Goal: Find contact information: Find contact information

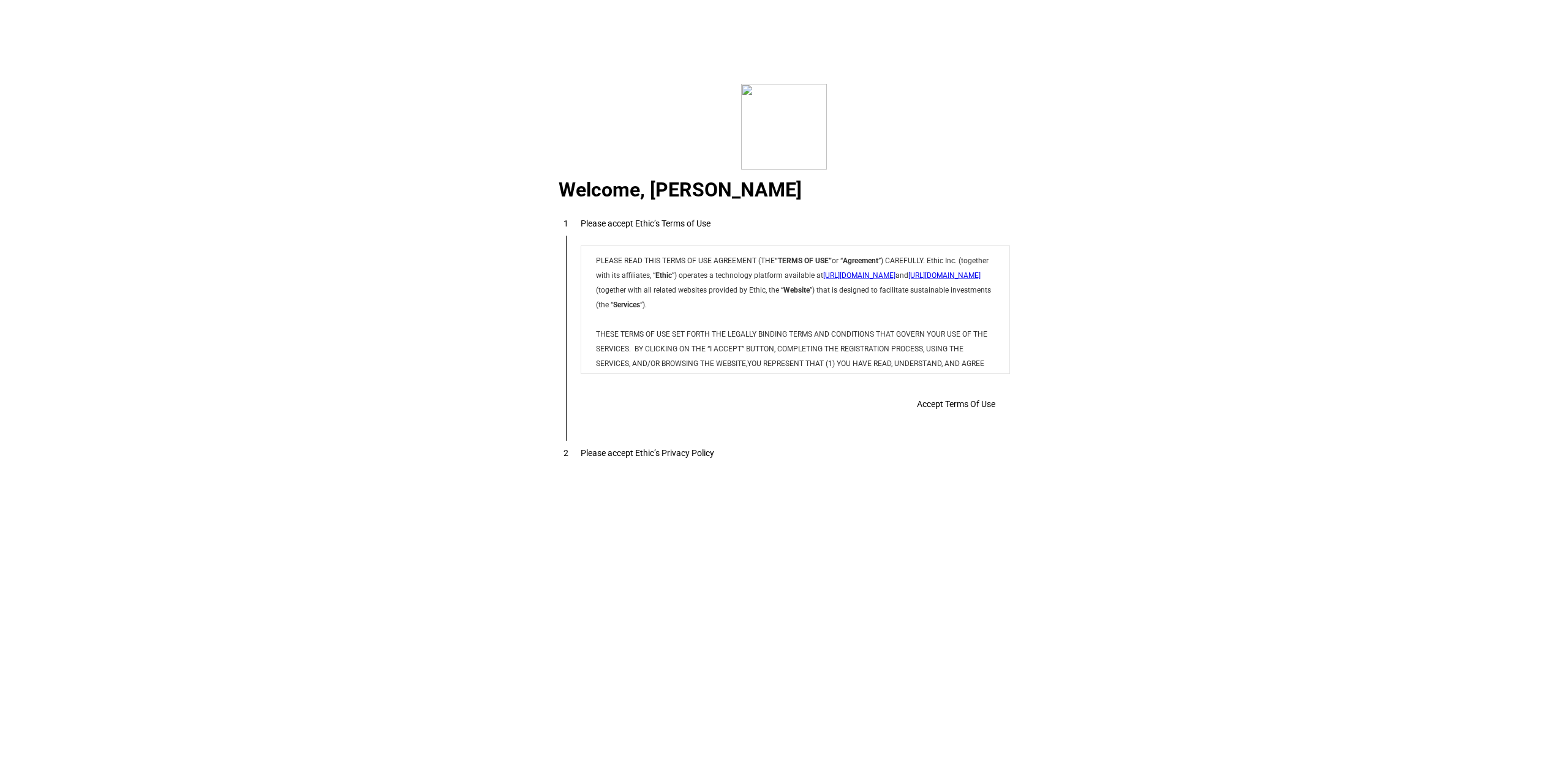
click at [0, 0] on div "Accept Terms Of Use" at bounding box center [0, 0] width 0 height 0
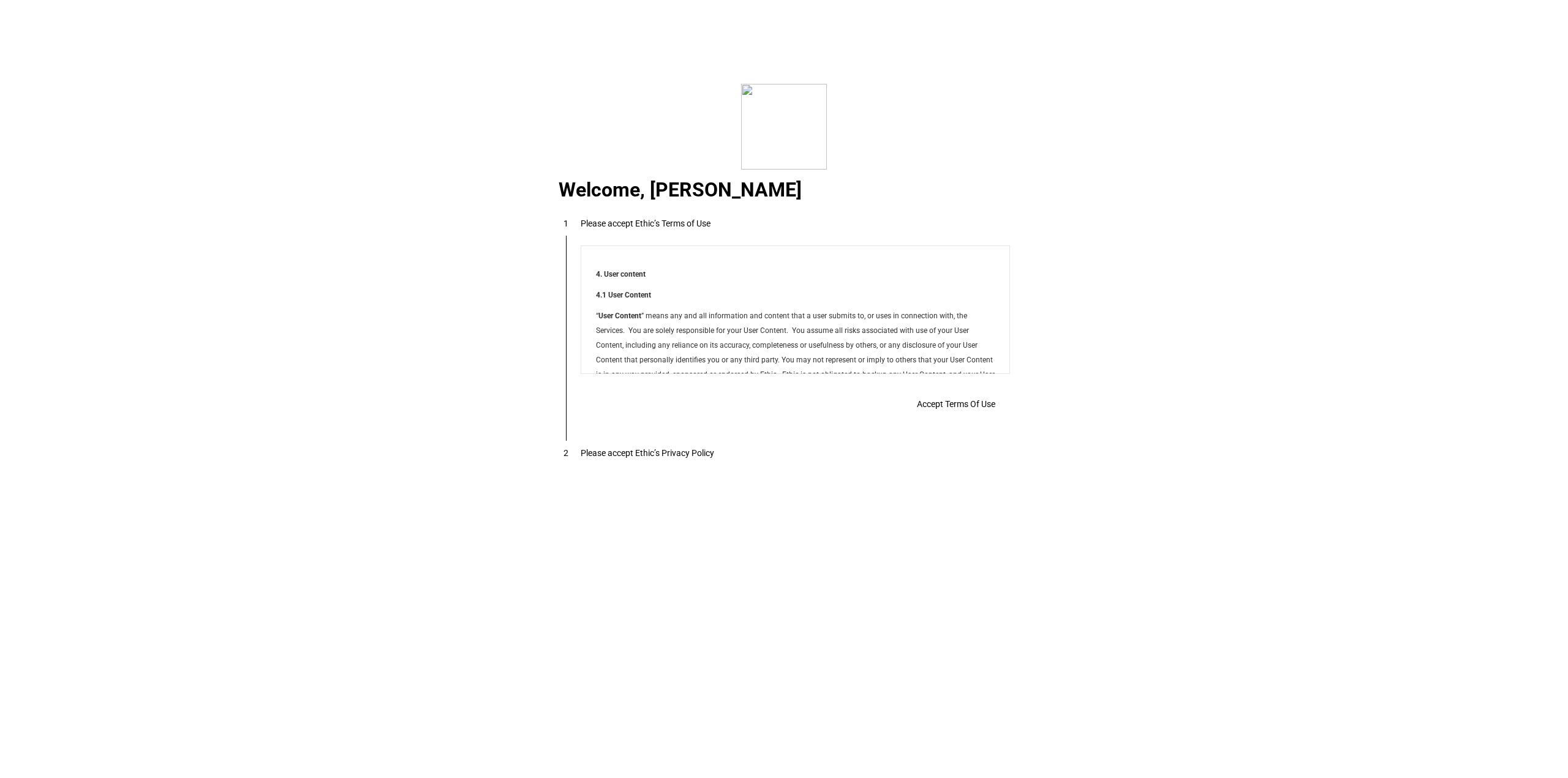
scroll to position [10050, 0]
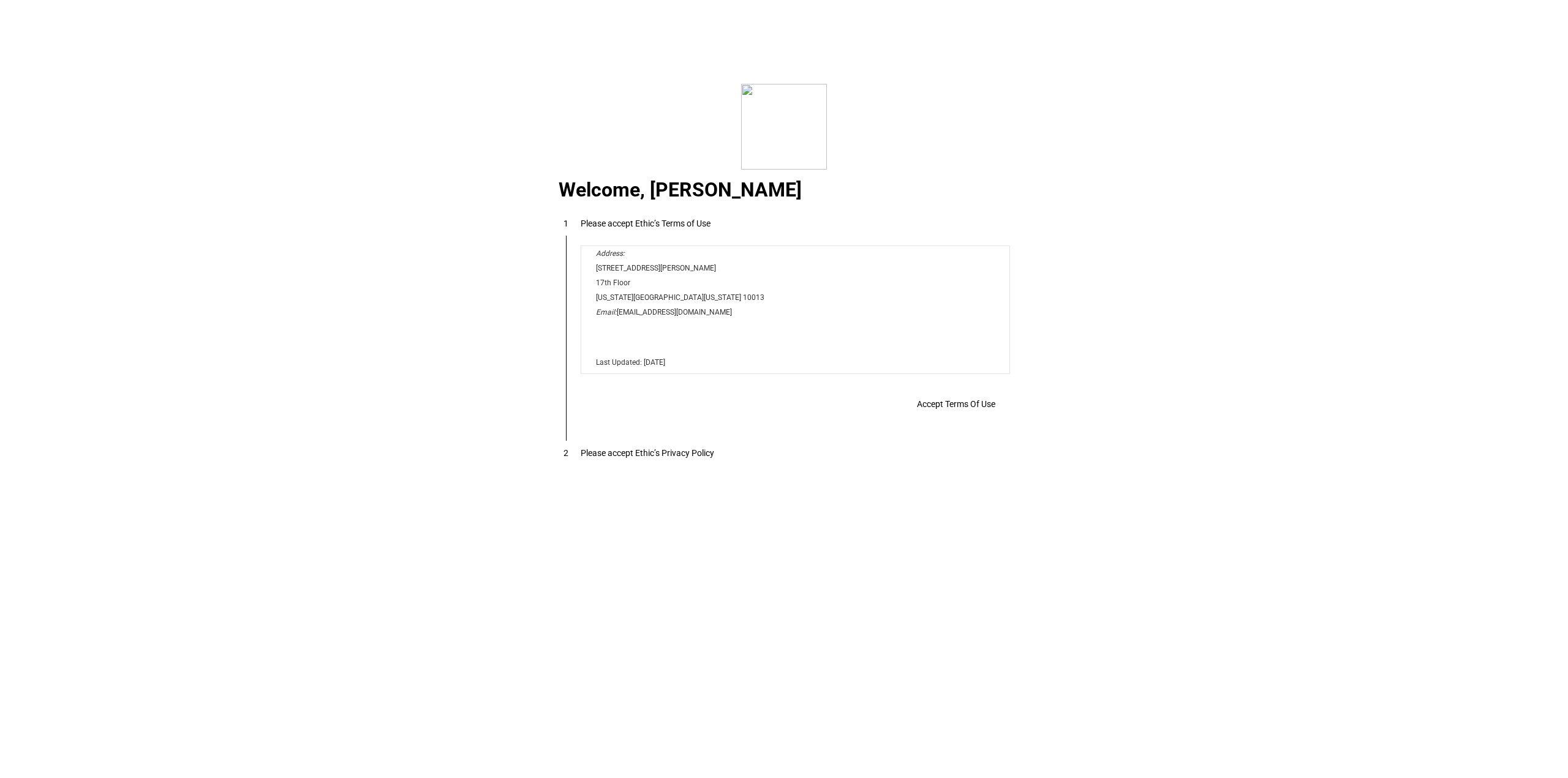
click at [943, 402] on span "Accept Terms Of Use" at bounding box center [956, 404] width 78 height 10
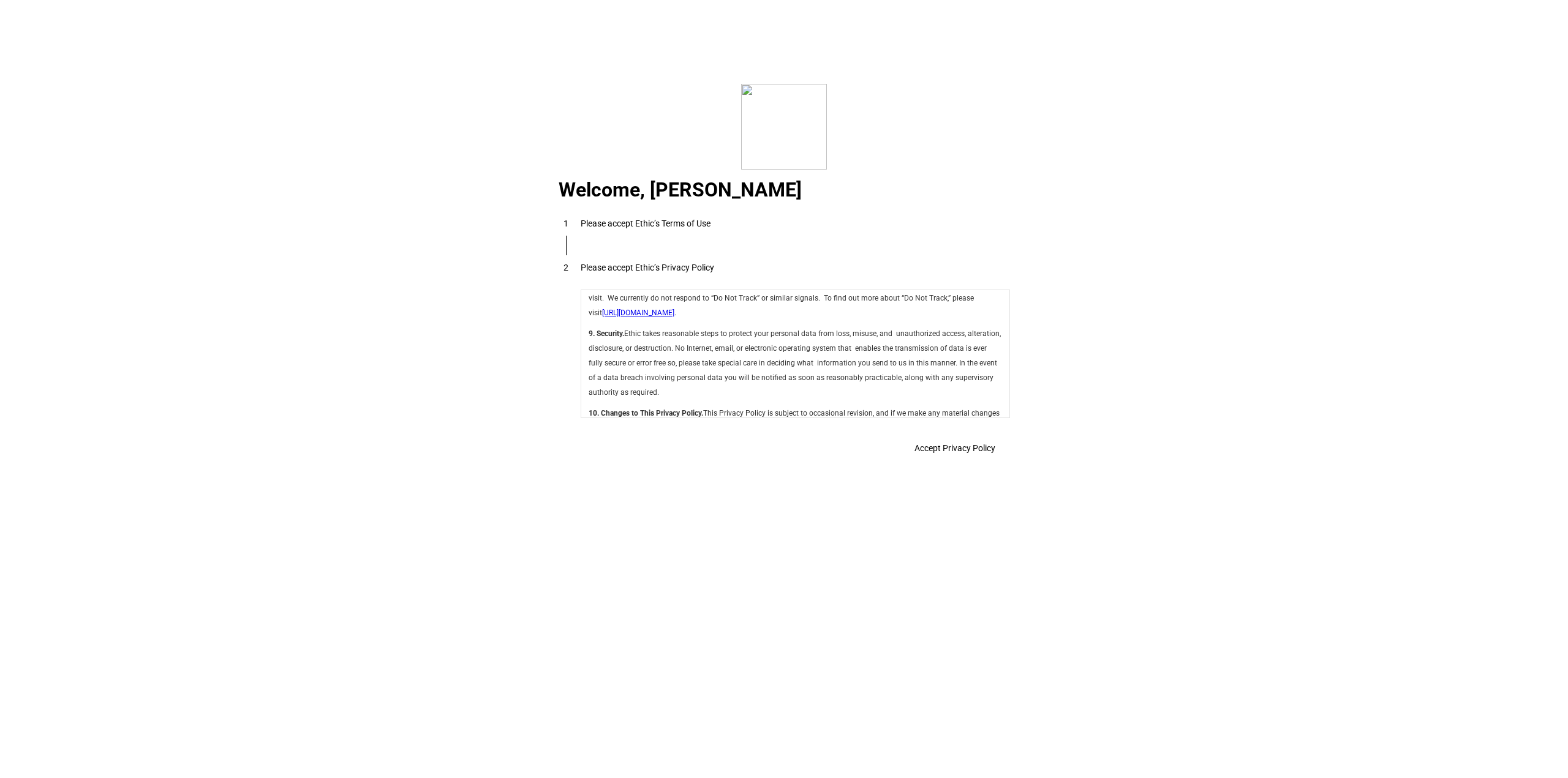
scroll to position [4433, 0]
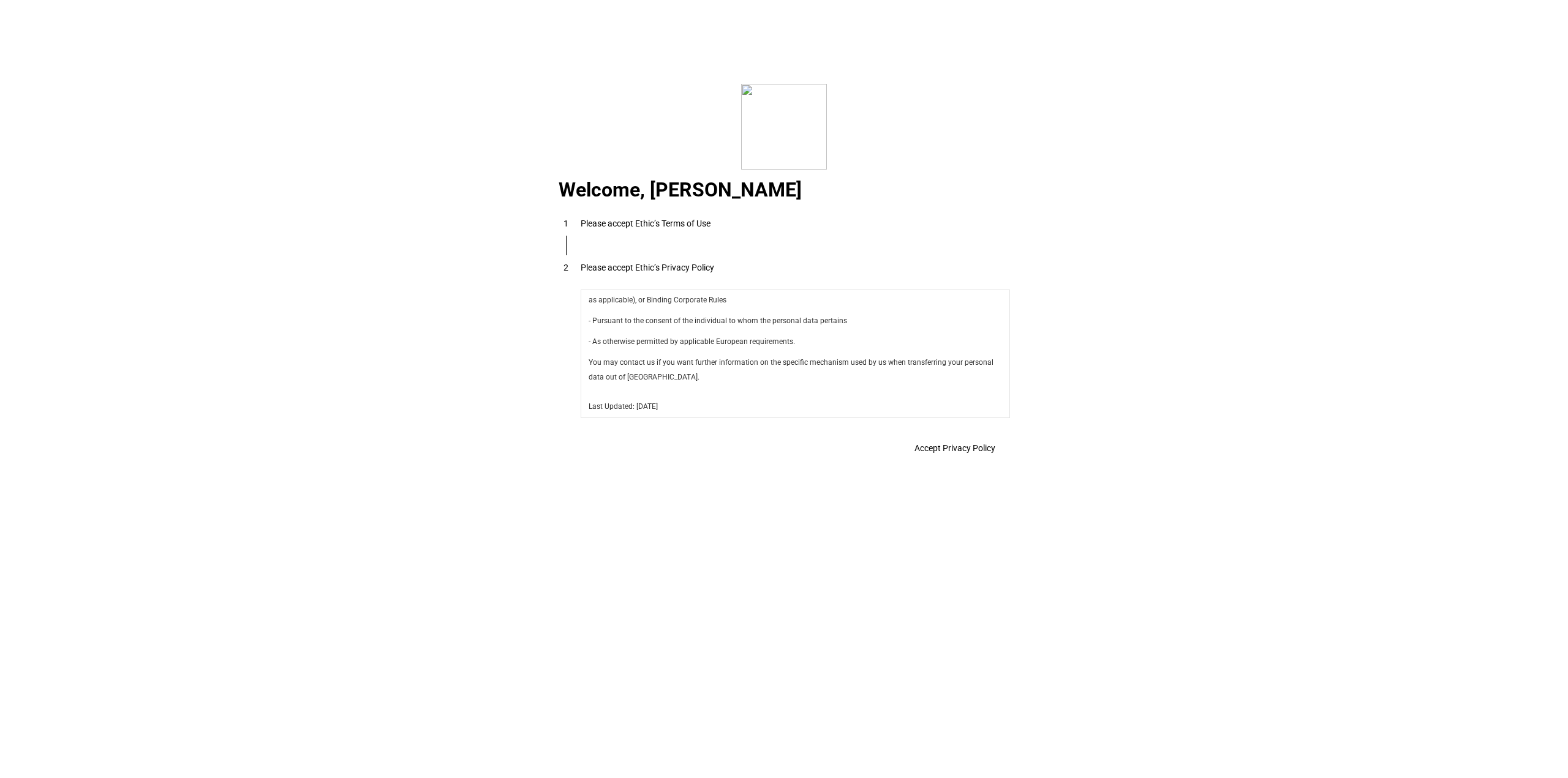
drag, startPoint x: 1003, startPoint y: 310, endPoint x: 1538, endPoint y: 709, distance: 667.4
click at [936, 447] on span "Accept Privacy Policy" at bounding box center [955, 448] width 81 height 10
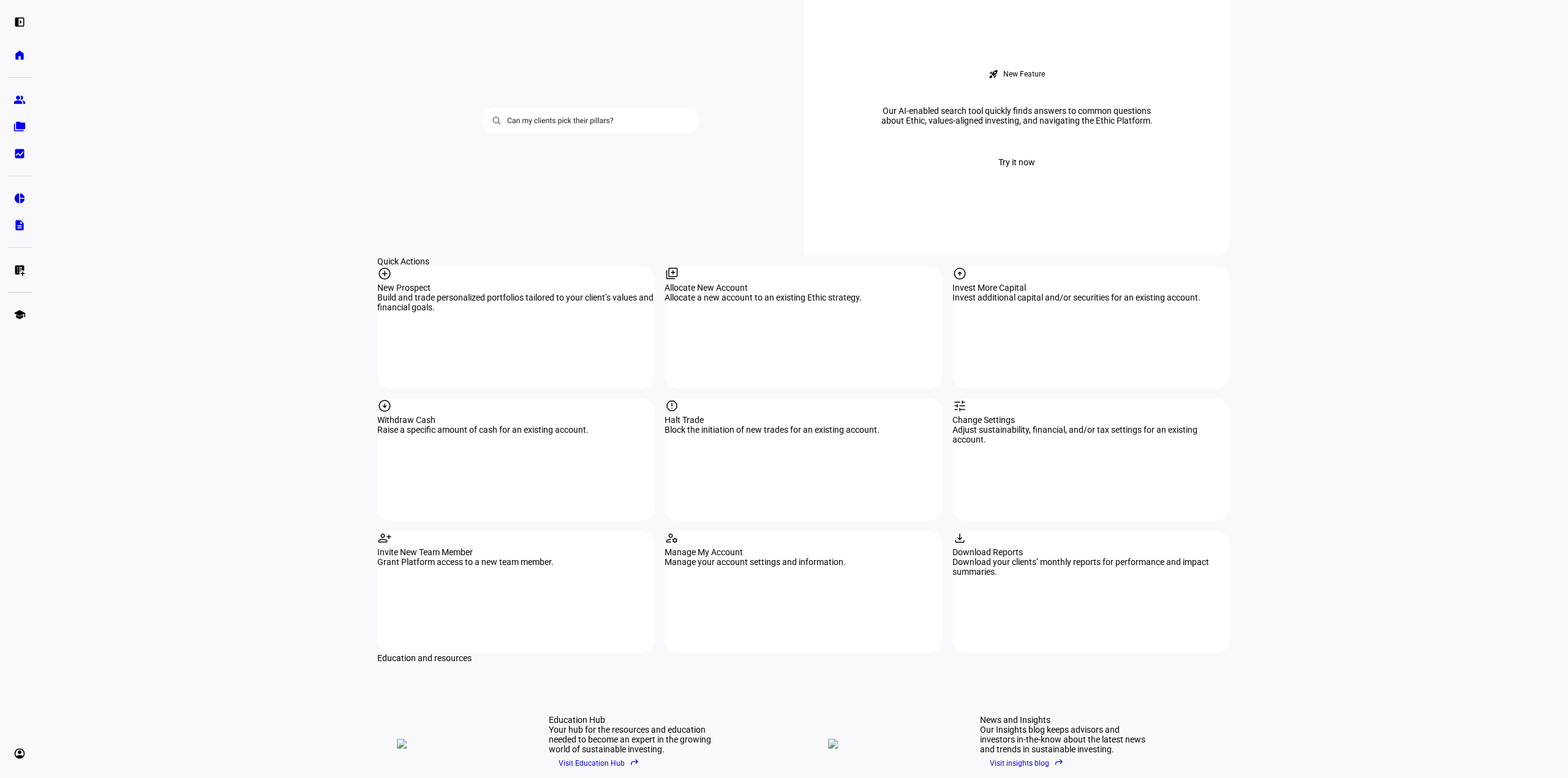
scroll to position [1286, 0]
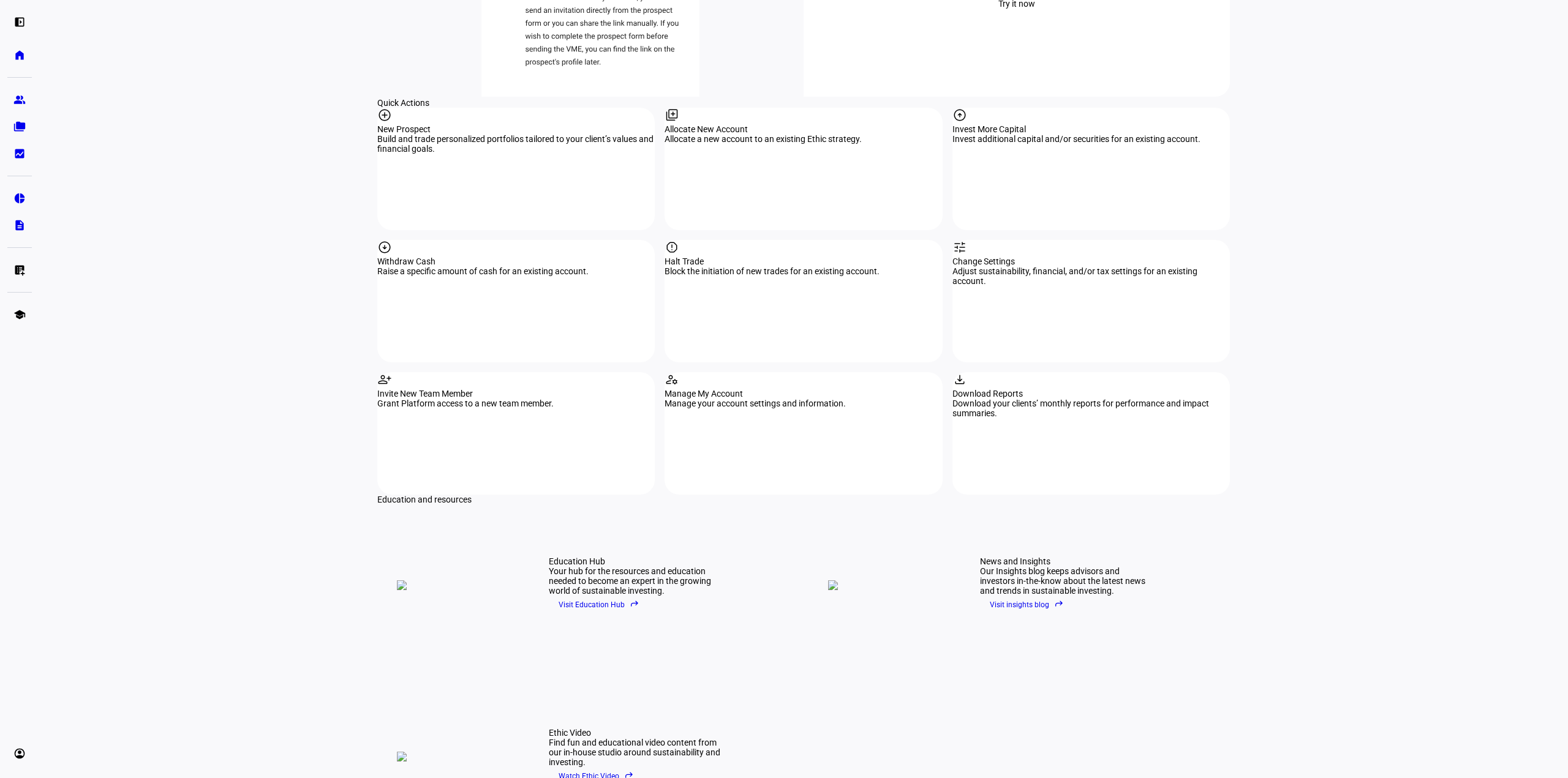
drag, startPoint x: 168, startPoint y: 393, endPoint x: 203, endPoint y: 175, distance: 220.8
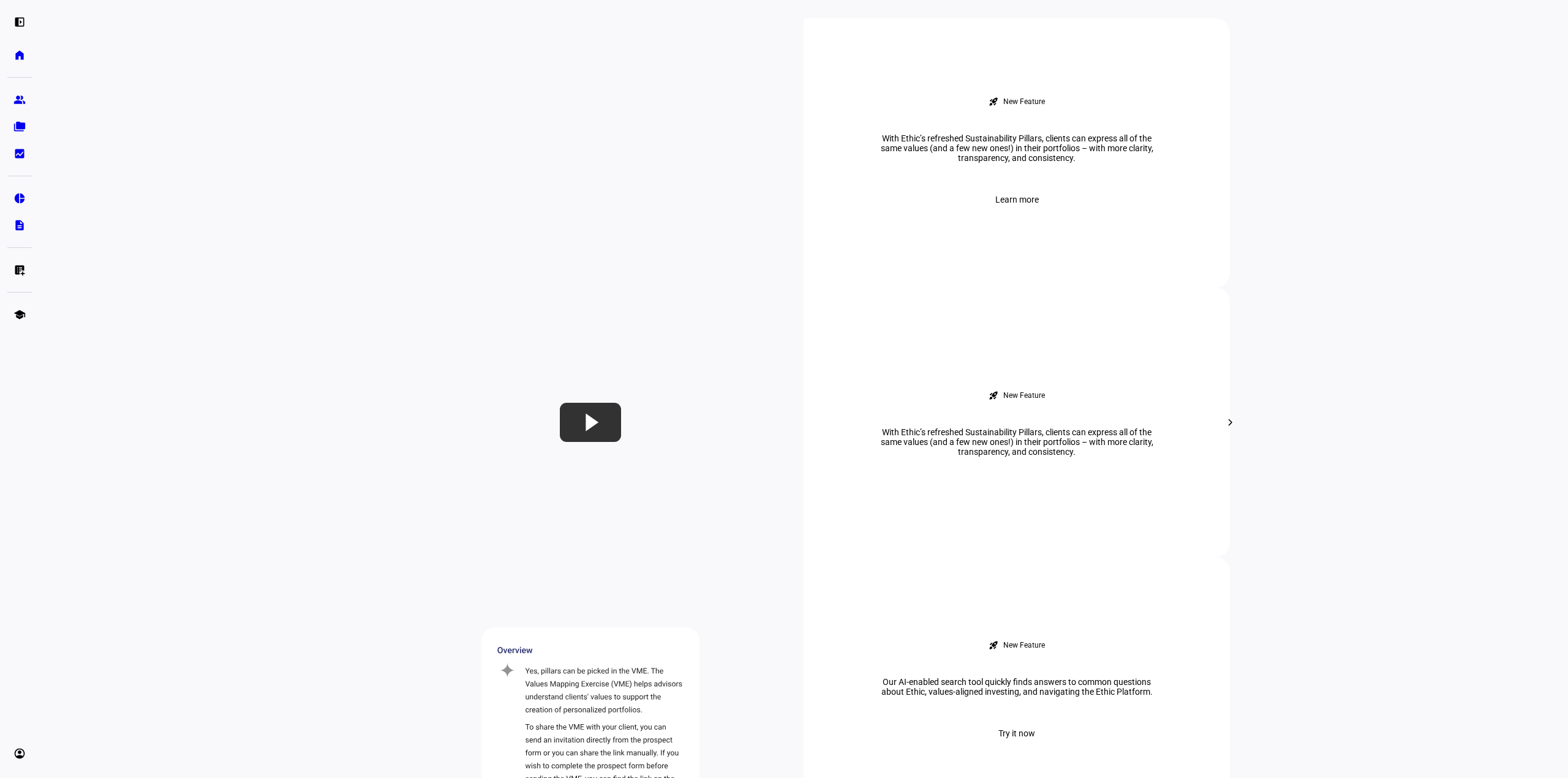
drag, startPoint x: 208, startPoint y: 283, endPoint x: 216, endPoint y: 145, distance: 138.2
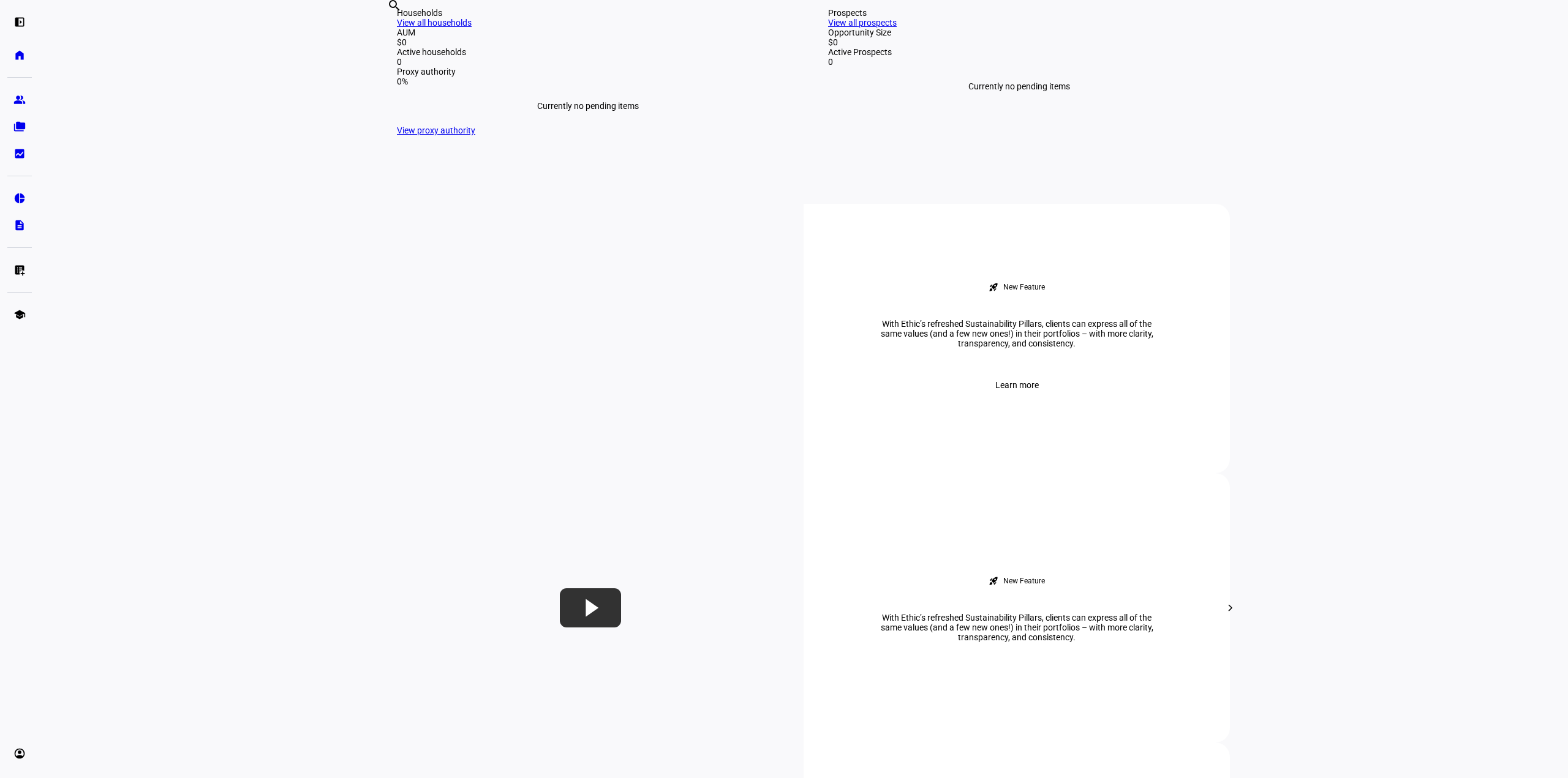
drag, startPoint x: 218, startPoint y: 125, endPoint x: 218, endPoint y: 134, distance: 9.0
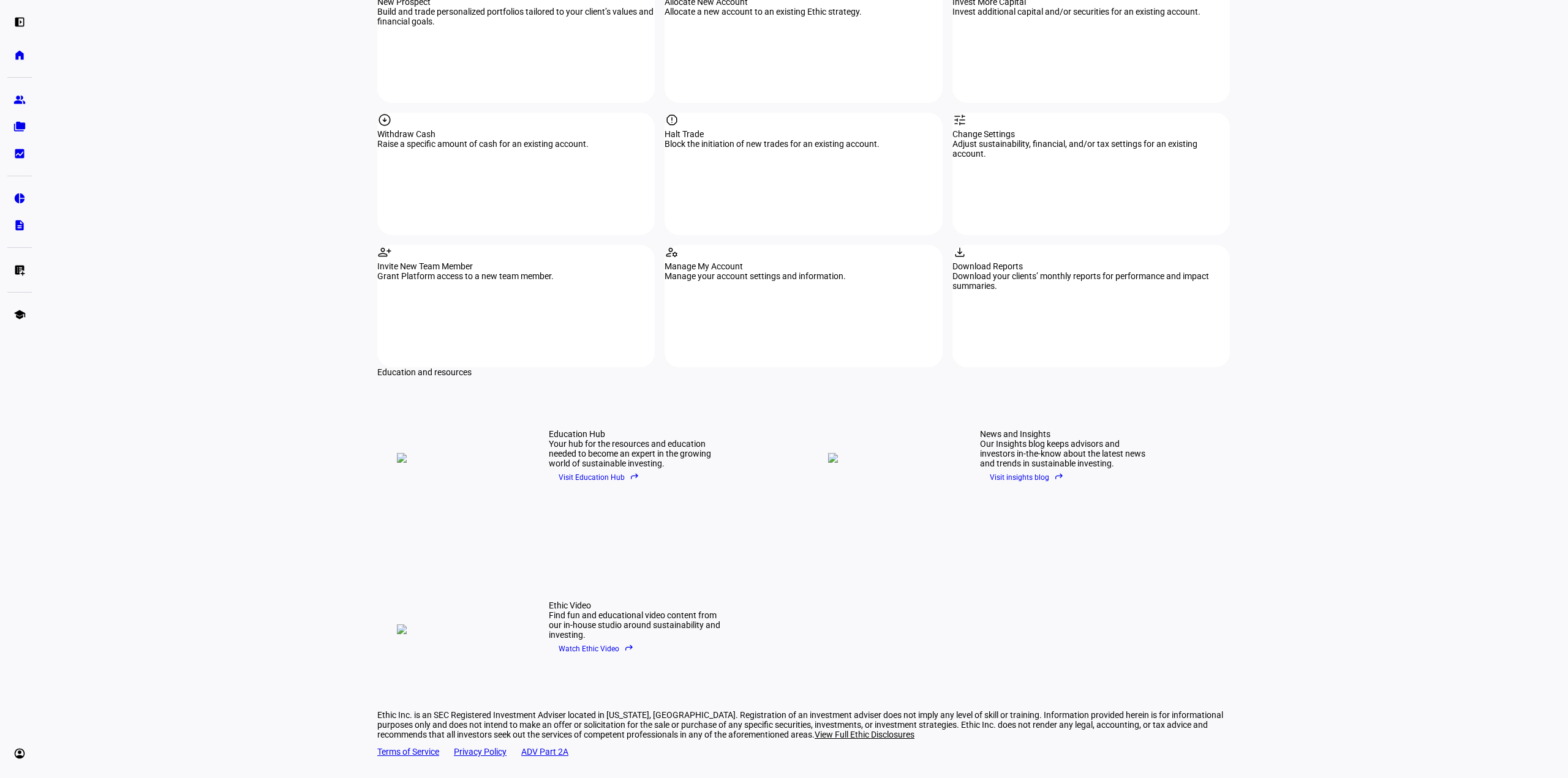
scroll to position [0, 0]
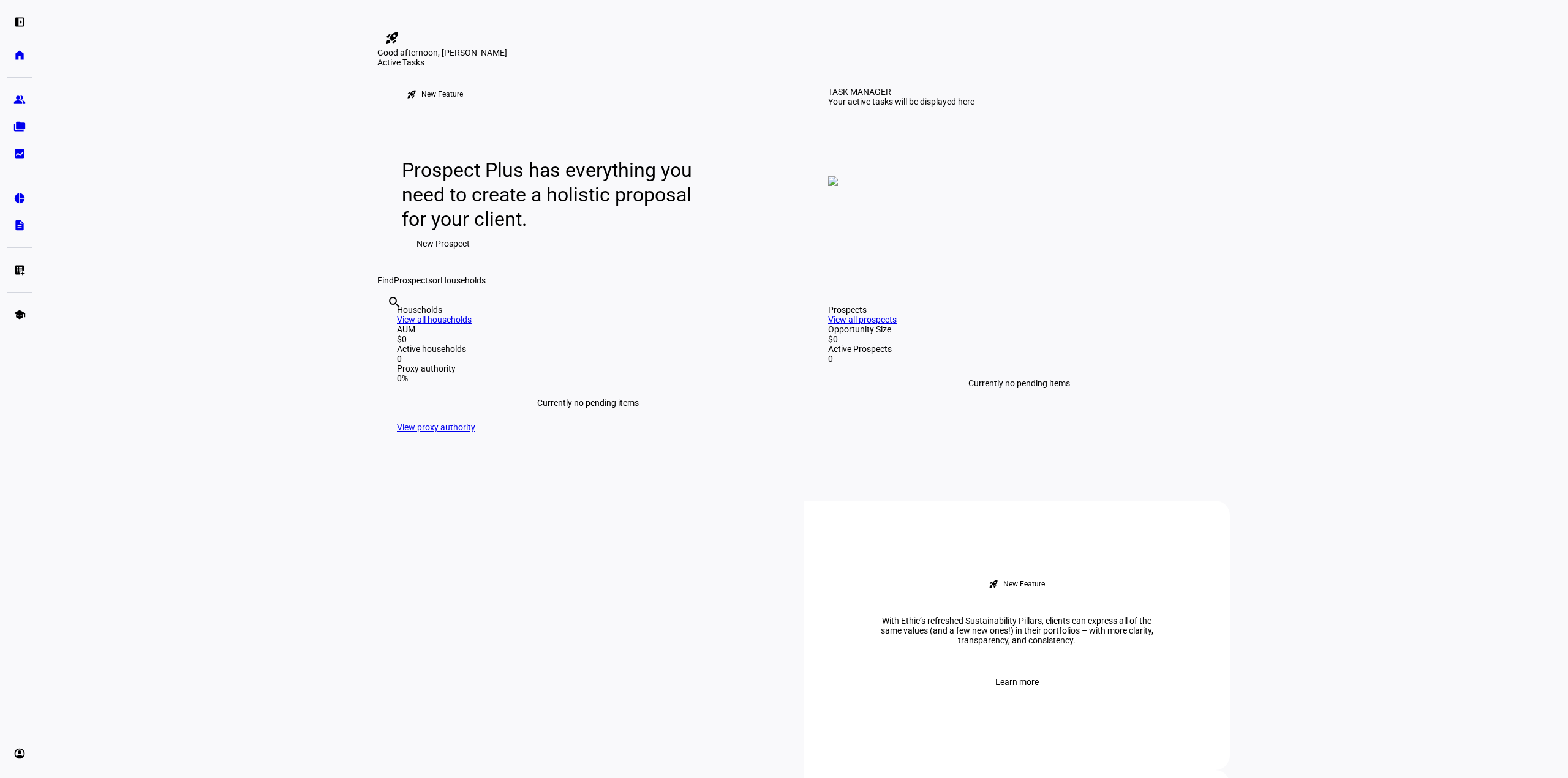
drag, startPoint x: 205, startPoint y: 575, endPoint x: 192, endPoint y: -74, distance: 649.1
click at [17, 99] on eth-mat-symbol "group" at bounding box center [19, 99] width 12 height 12
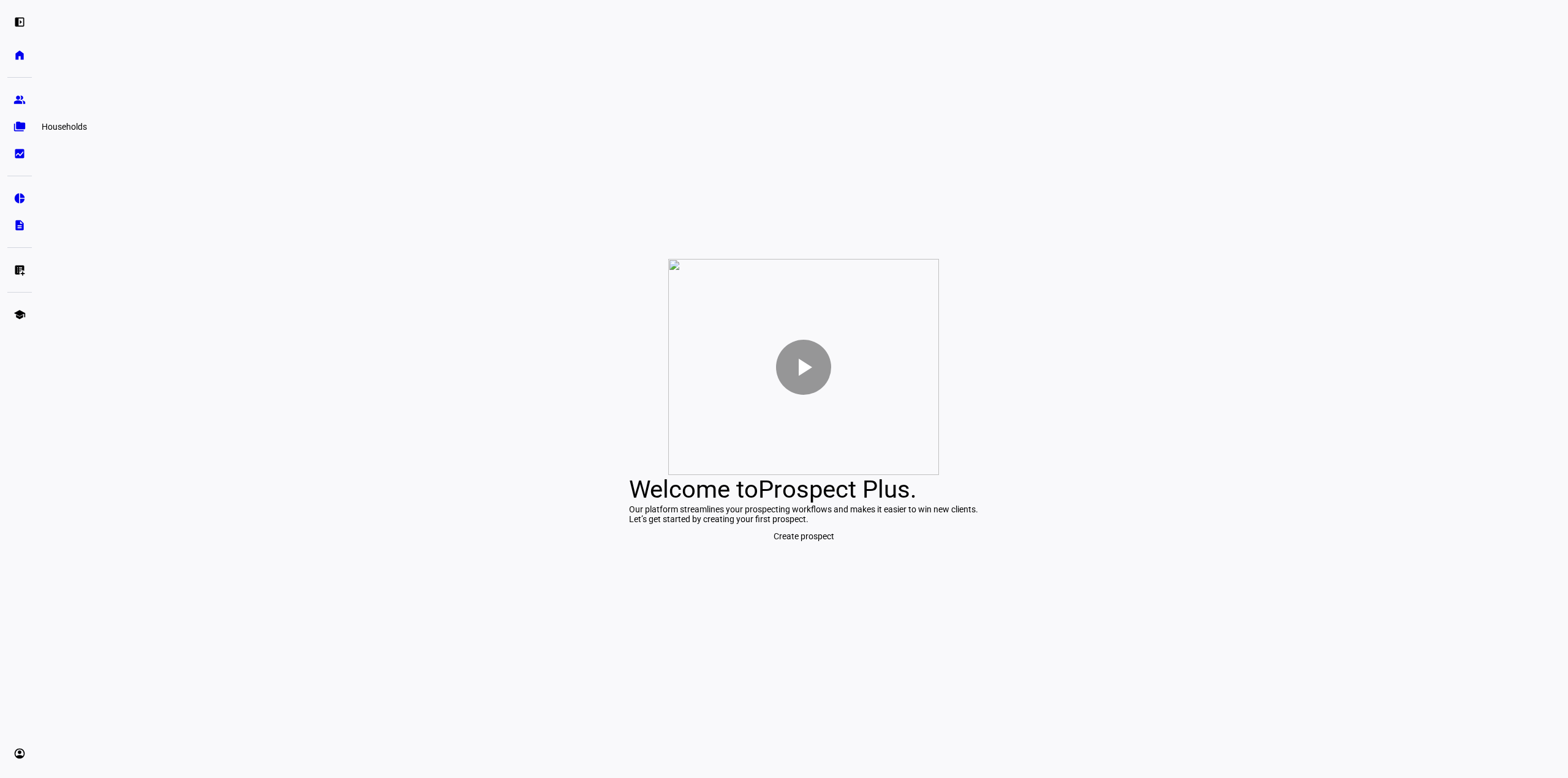
click at [18, 125] on eth-mat-symbol "folder_copy" at bounding box center [19, 126] width 12 height 12
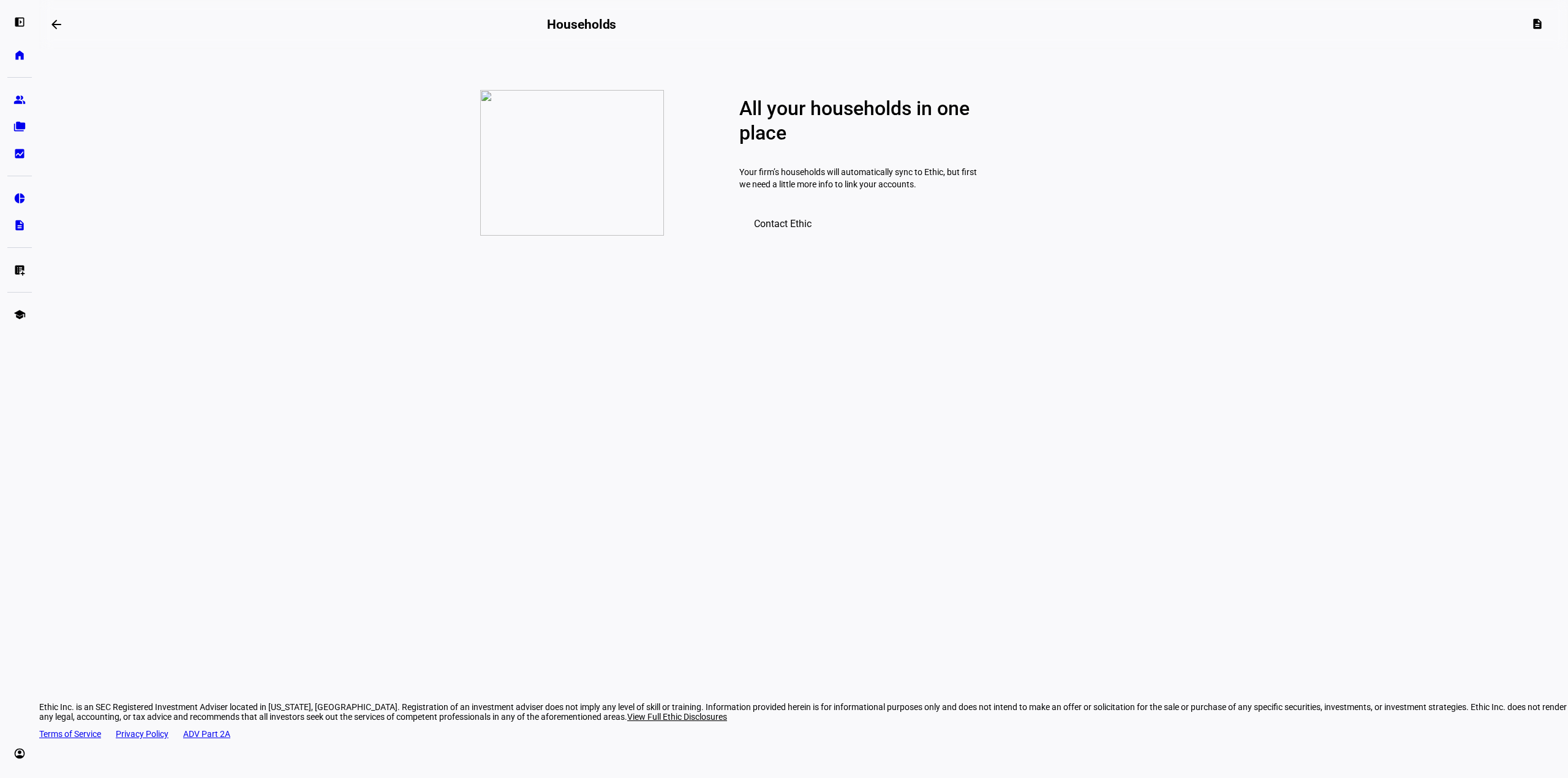
click at [807, 229] on span "Contact Ethic" at bounding box center [783, 224] width 58 height 12
click at [23, 92] on link "group Prospects" at bounding box center [19, 99] width 25 height 25
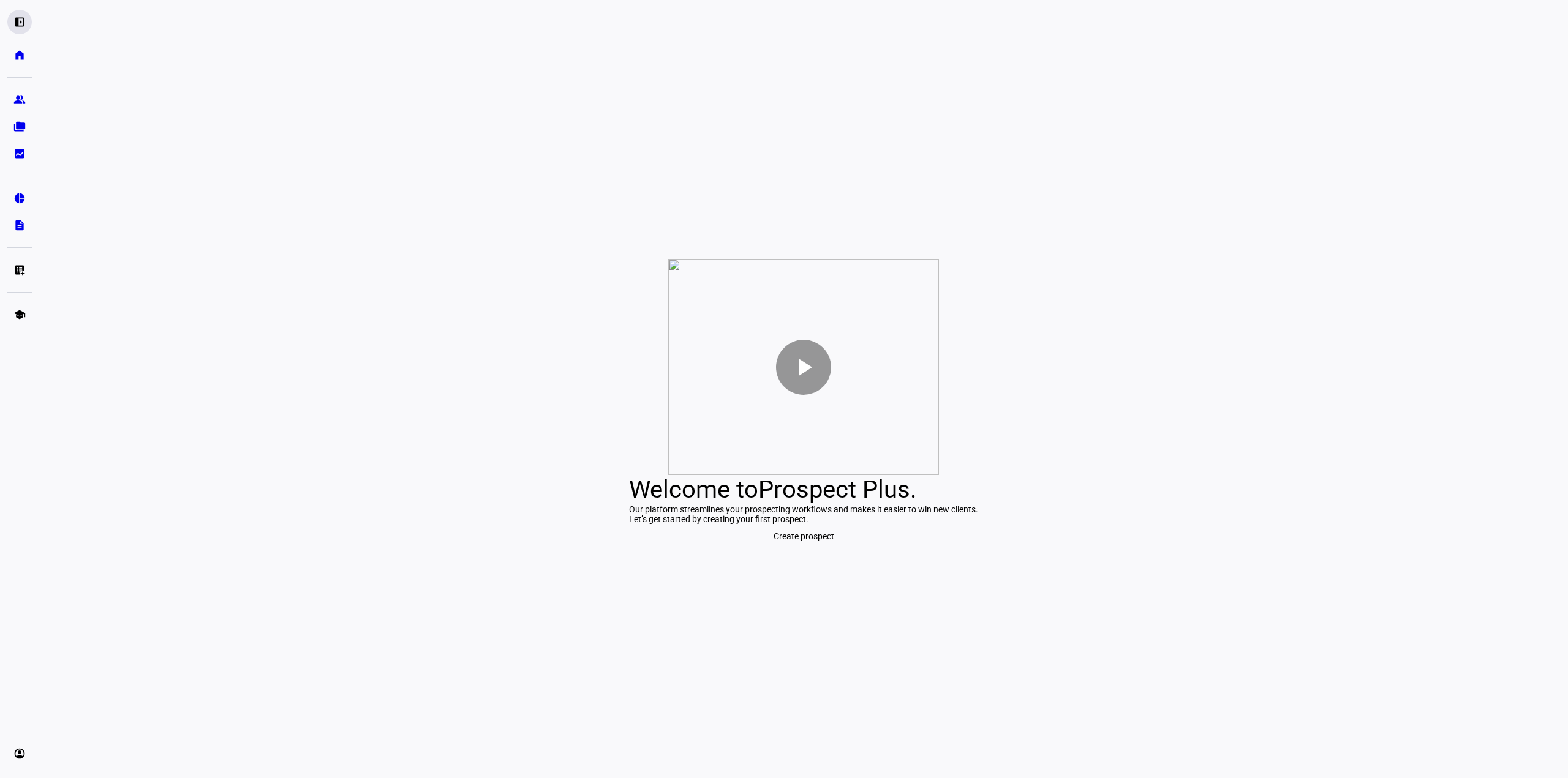
click at [23, 29] on div "left_panel_open" at bounding box center [19, 22] width 25 height 25
